Goal: Task Accomplishment & Management: Manage account settings

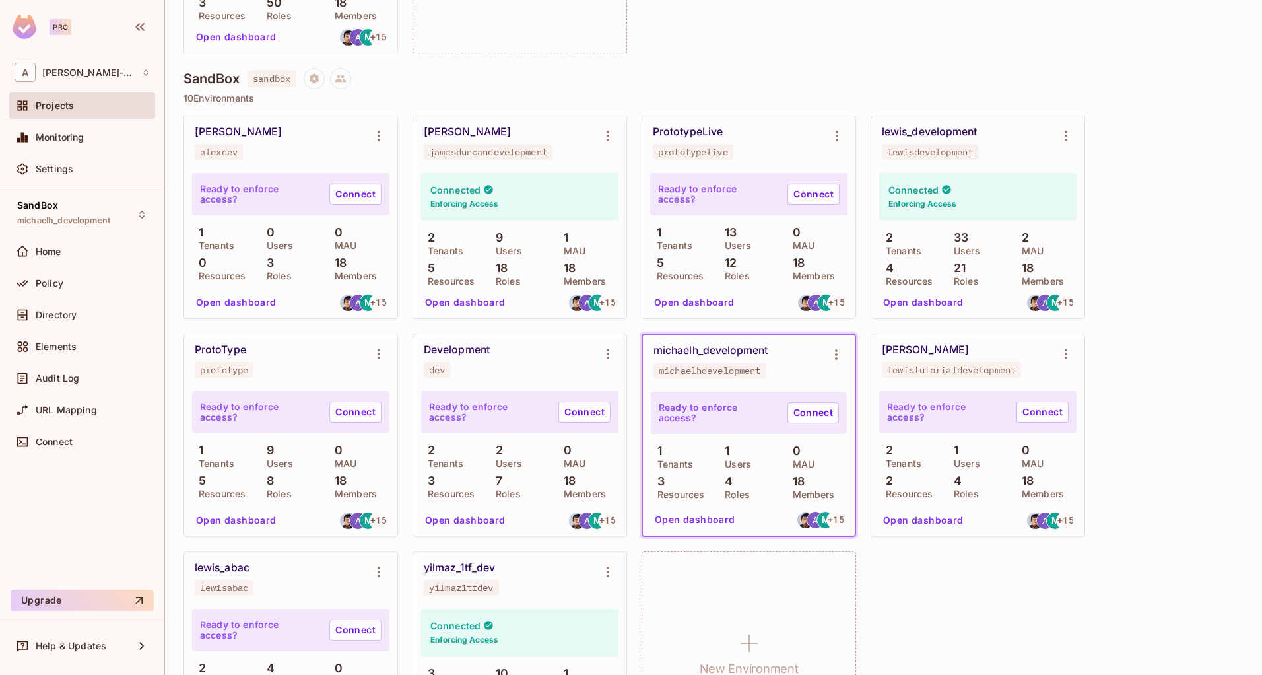
scroll to position [325, 0]
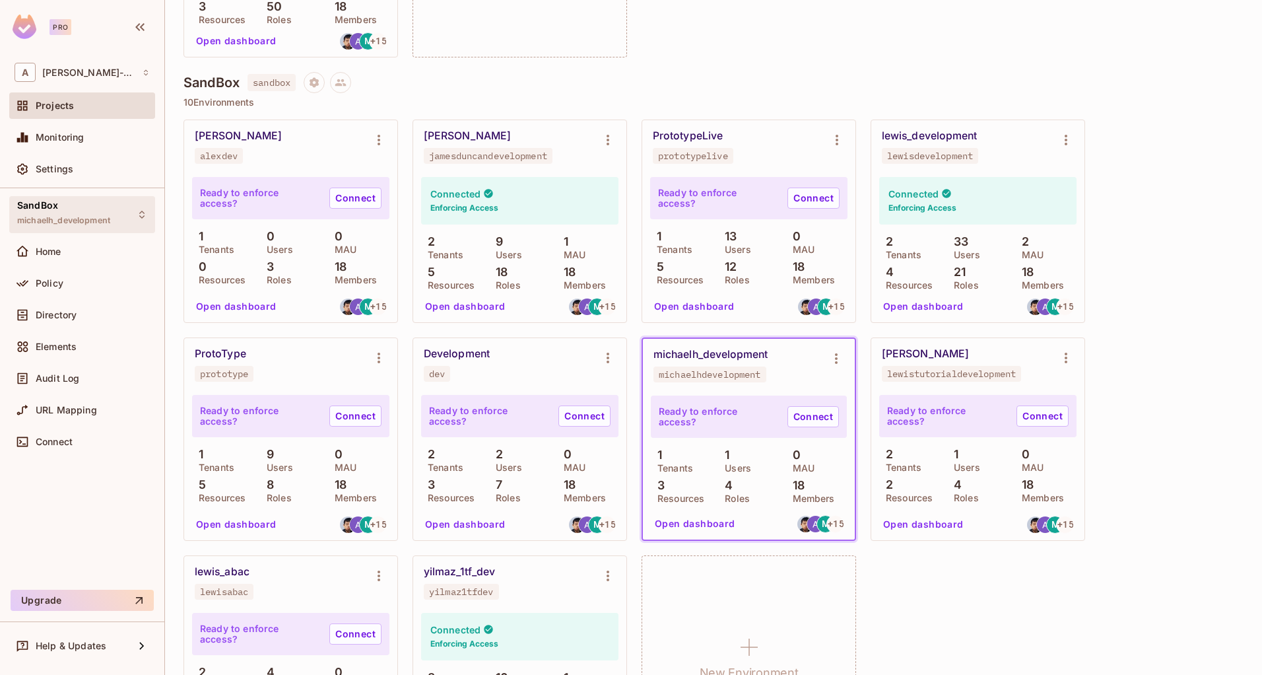
click at [68, 222] on span "michaelh_development" at bounding box center [63, 220] width 93 height 11
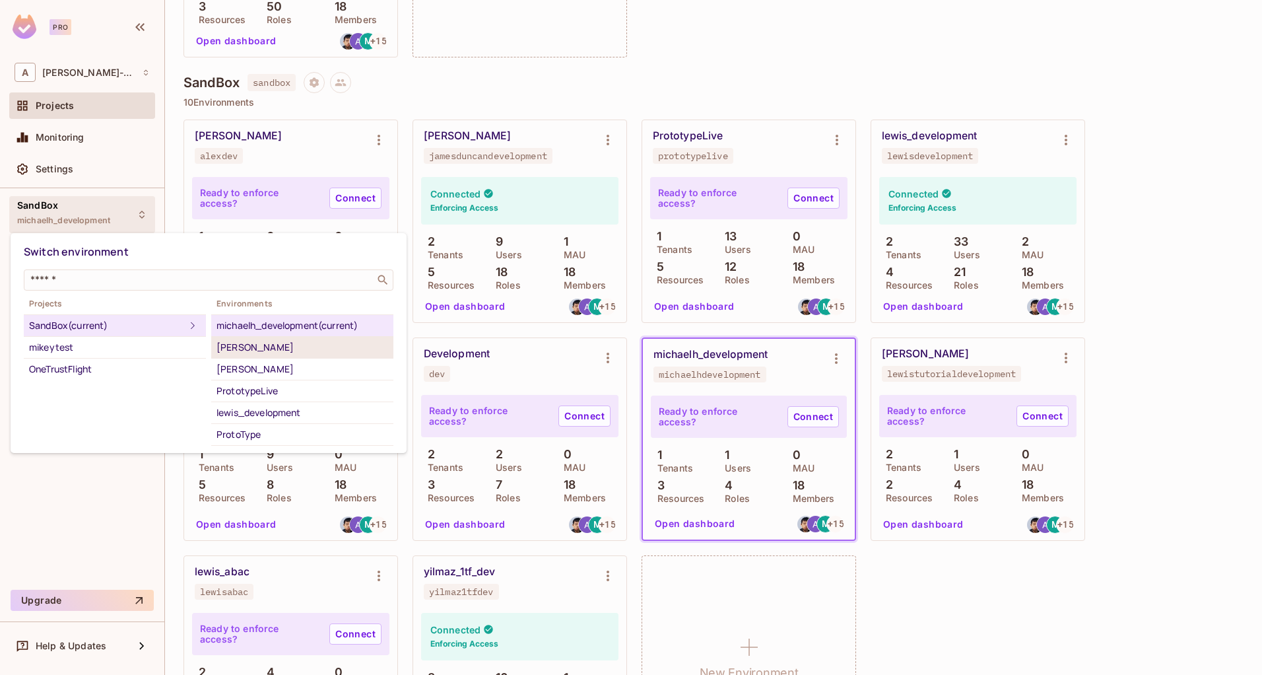
click at [258, 346] on div "[PERSON_NAME]" at bounding box center [303, 347] width 172 height 16
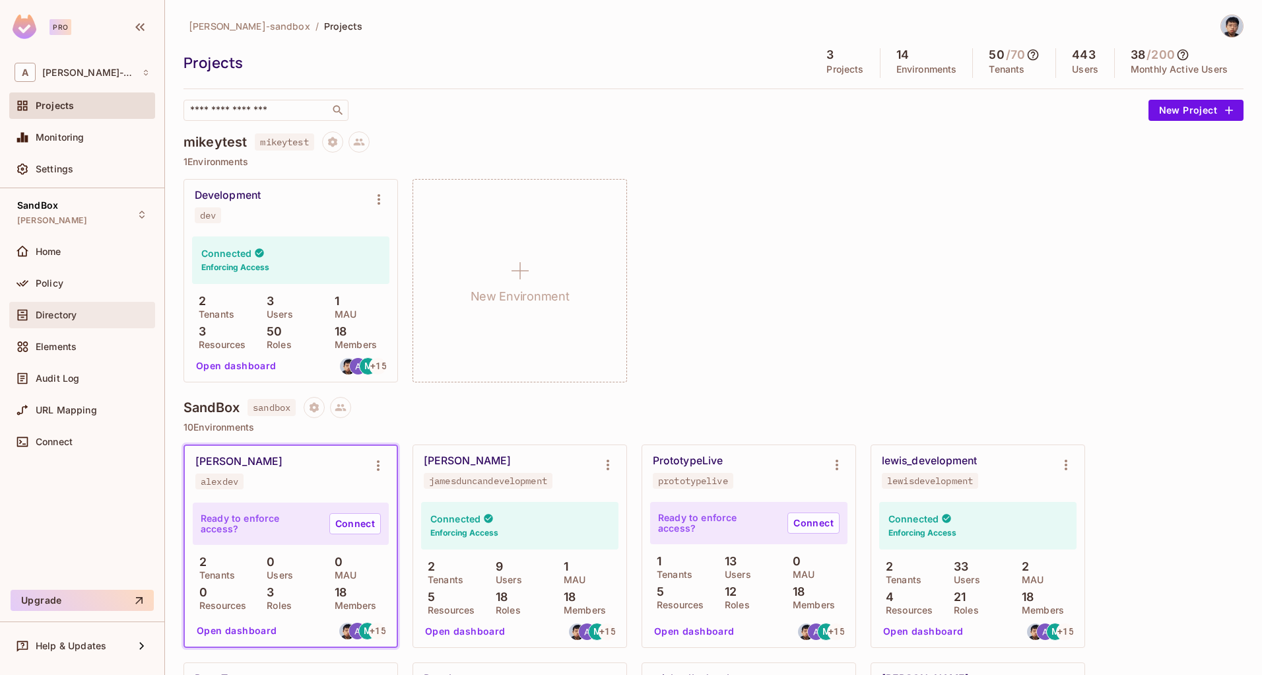
click at [79, 310] on div "Directory" at bounding box center [93, 315] width 114 height 11
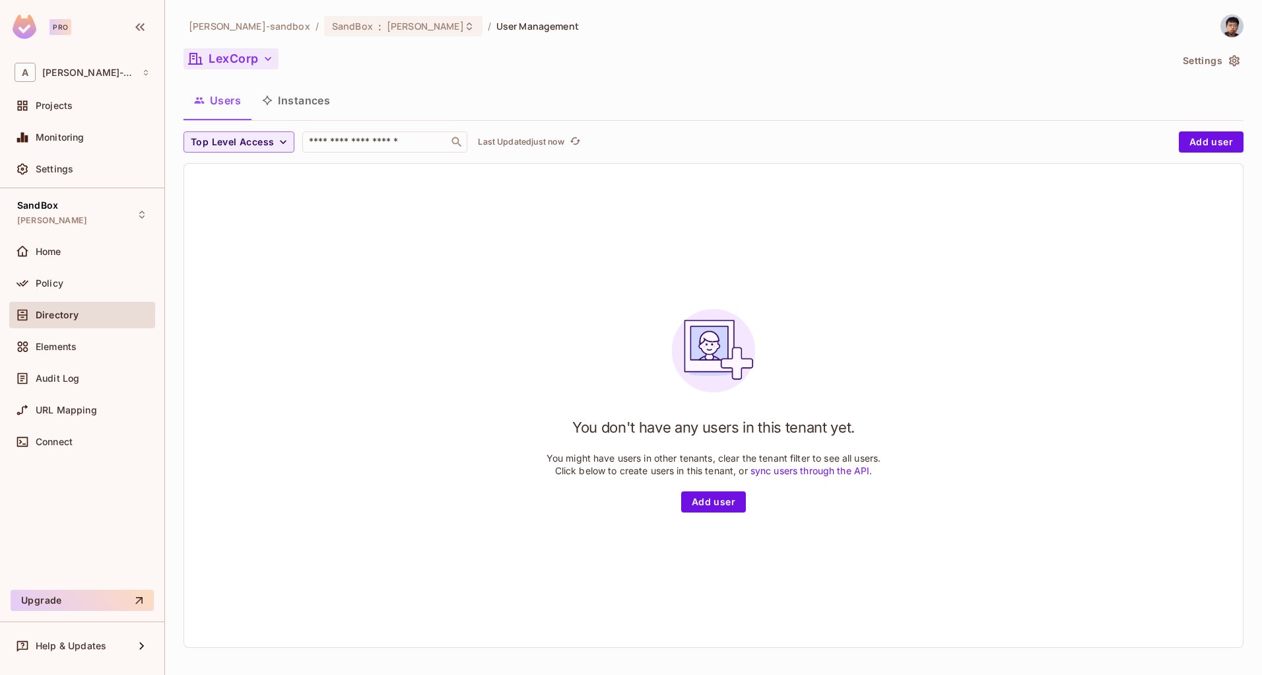
click at [262, 55] on icon "button" at bounding box center [267, 58] width 13 height 13
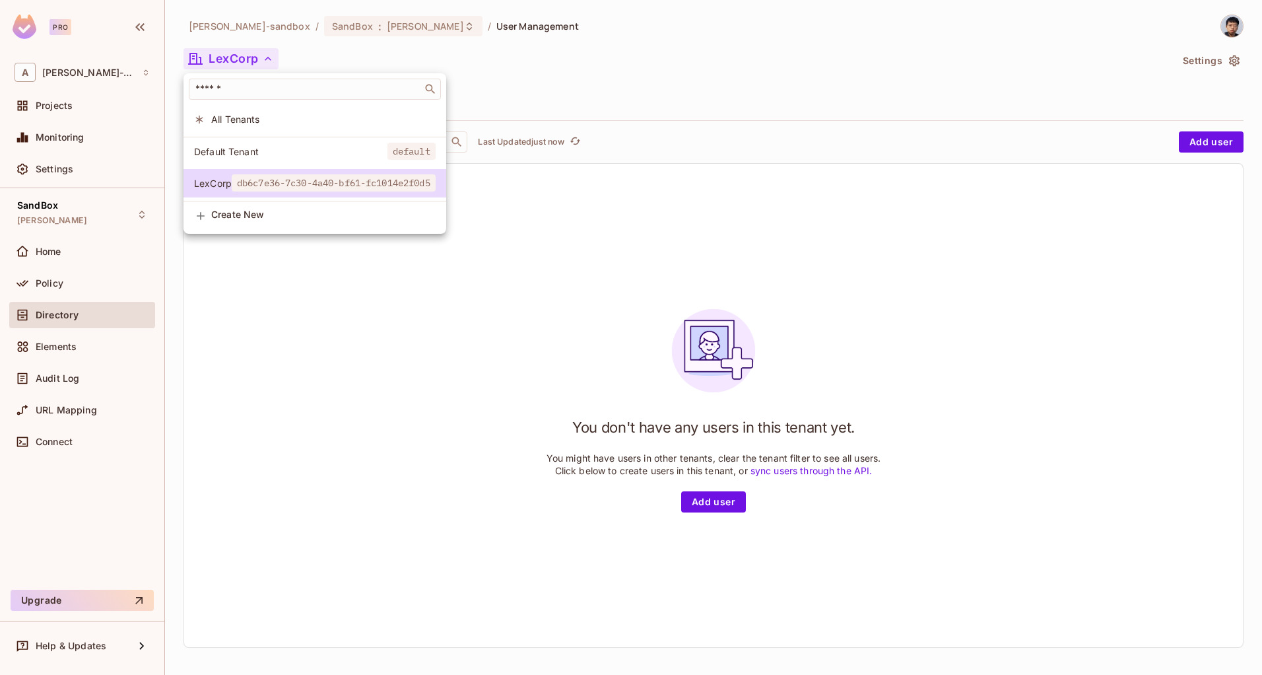
click at [1184, 79] on div at bounding box center [631, 337] width 1262 height 675
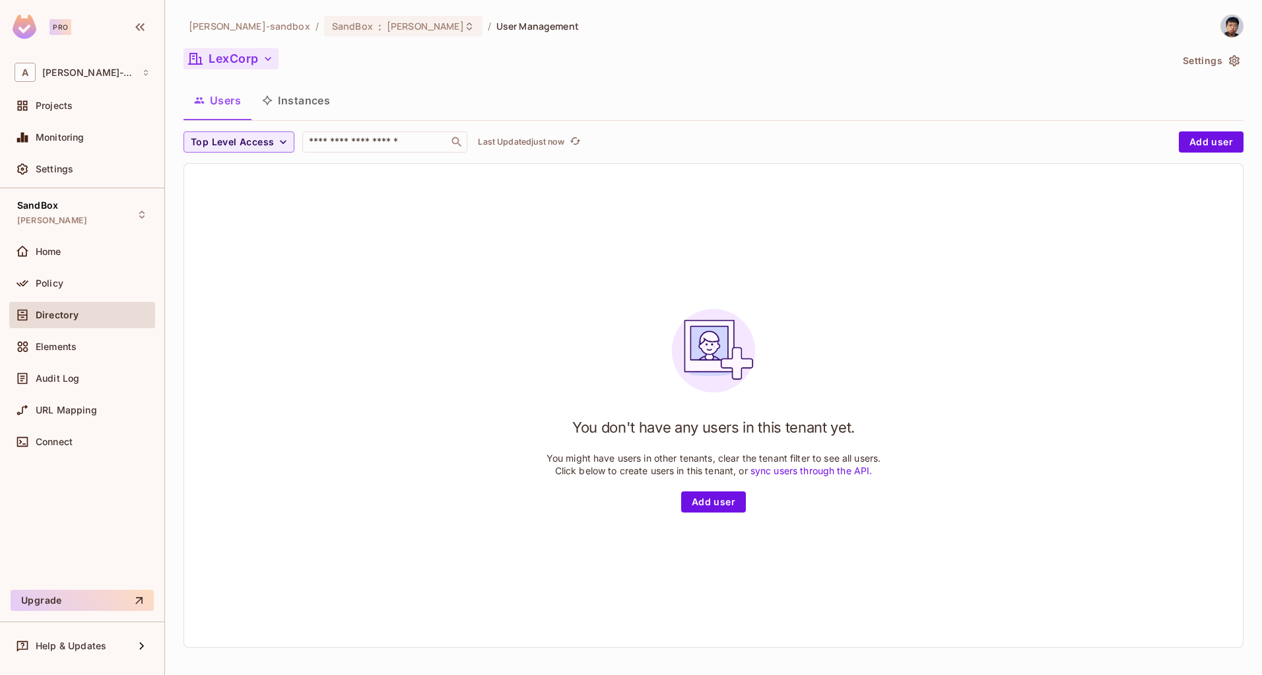
click at [1193, 62] on button "Settings" at bounding box center [1211, 60] width 66 height 21
